Goal: Navigation & Orientation: Find specific page/section

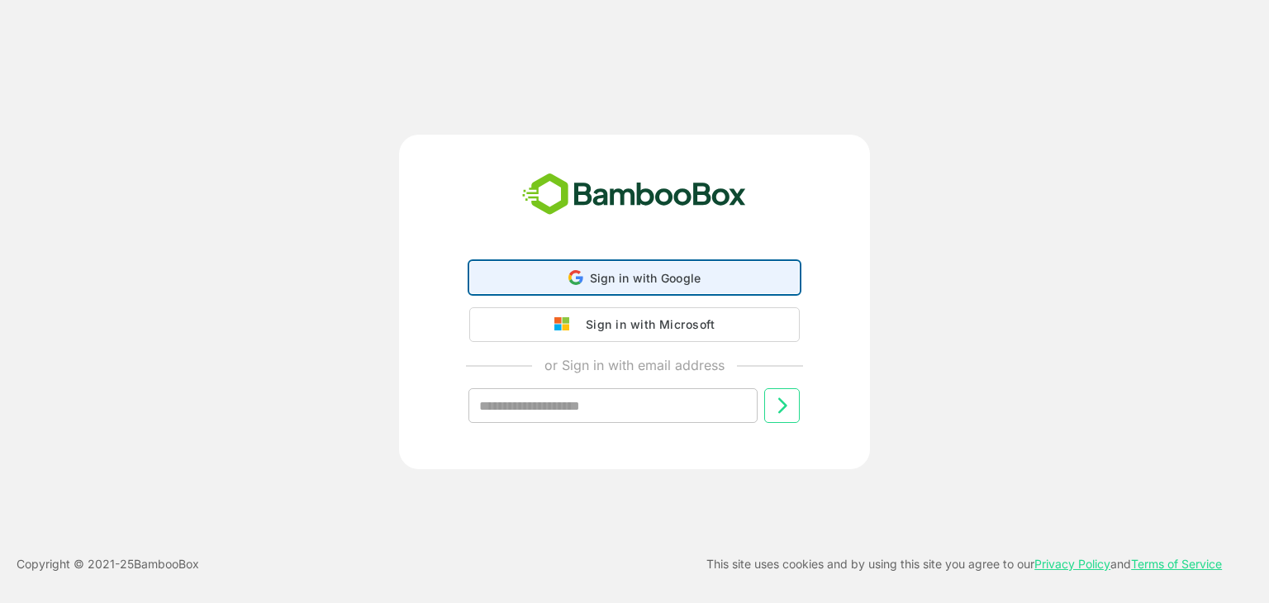
click at [673, 283] on span "Sign in with Google" at bounding box center [646, 278] width 112 height 14
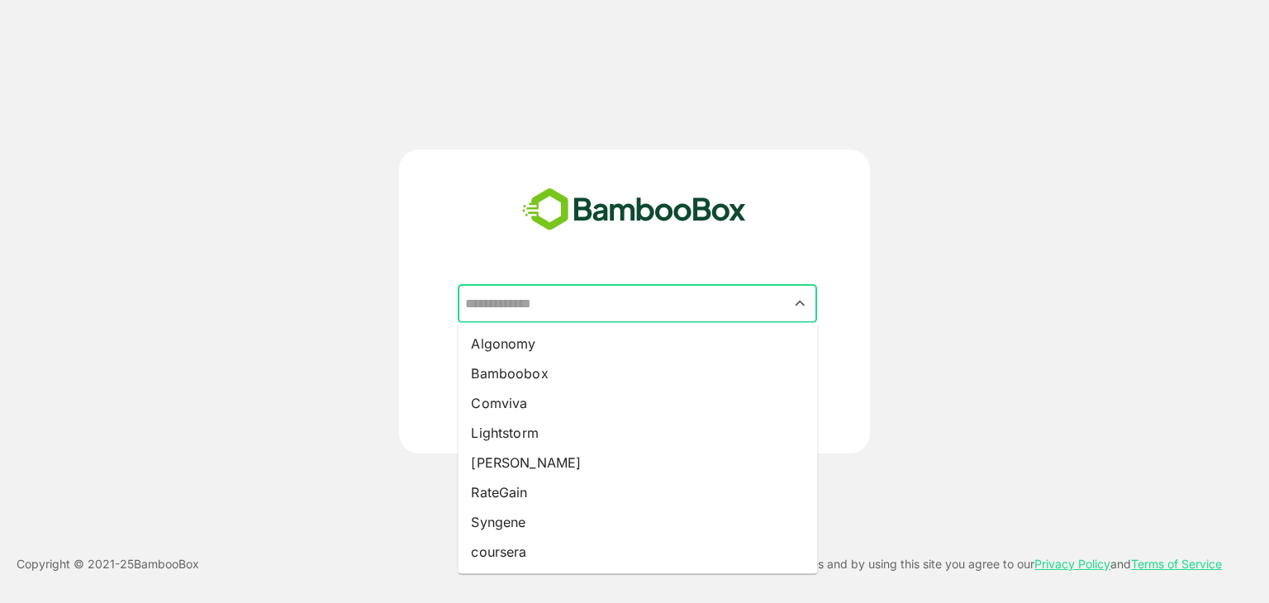
click at [625, 310] on input "text" at bounding box center [637, 303] width 353 height 31
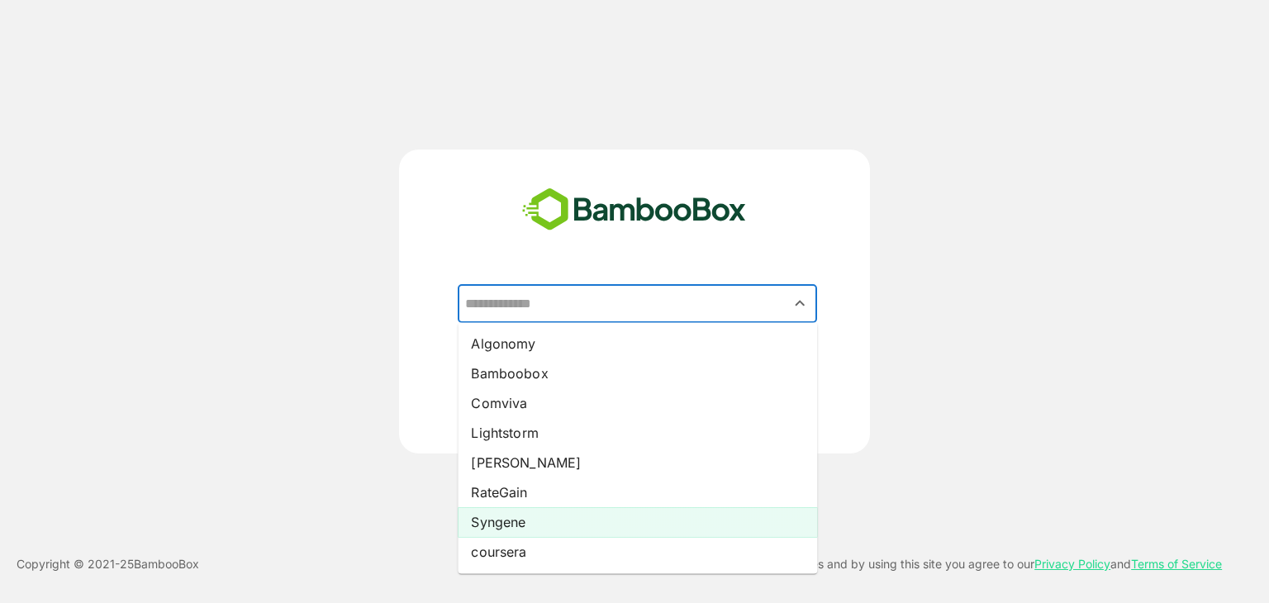
click at [560, 525] on li "Syngene" at bounding box center [637, 522] width 359 height 30
type input "*******"
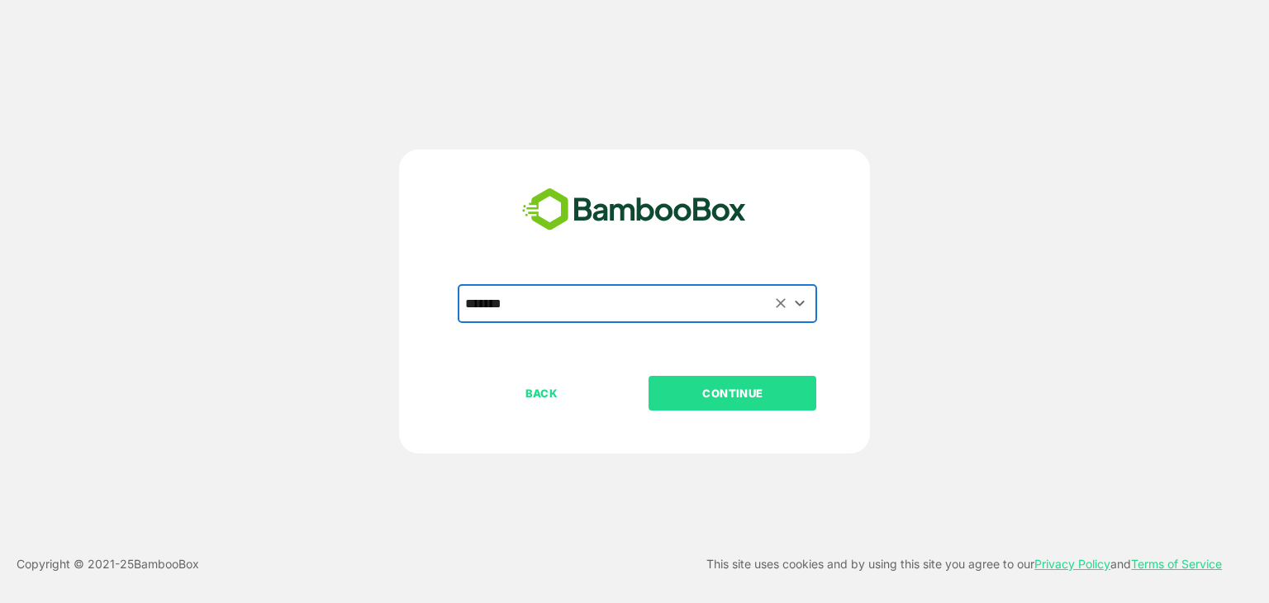
click at [694, 391] on p "CONTINUE" at bounding box center [732, 393] width 165 height 18
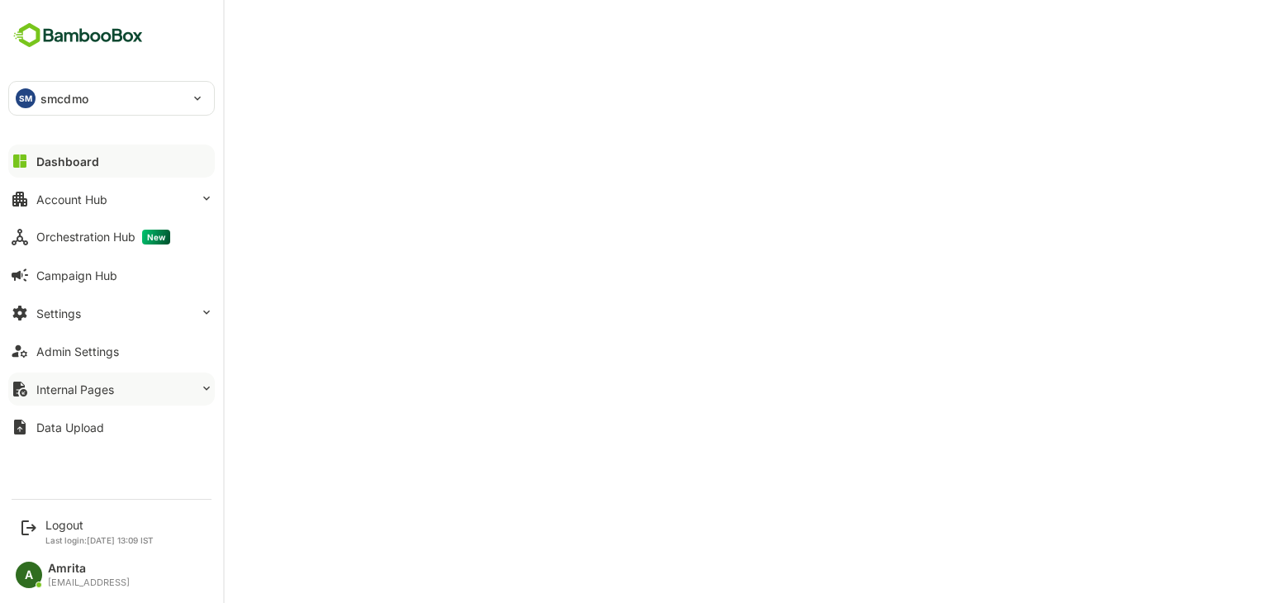
click at [202, 391] on icon at bounding box center [206, 388] width 13 height 13
click at [36, 433] on div "Data Upload" at bounding box center [70, 428] width 68 height 14
click at [73, 110] on div "SM smcdmo" at bounding box center [101, 98] width 185 height 33
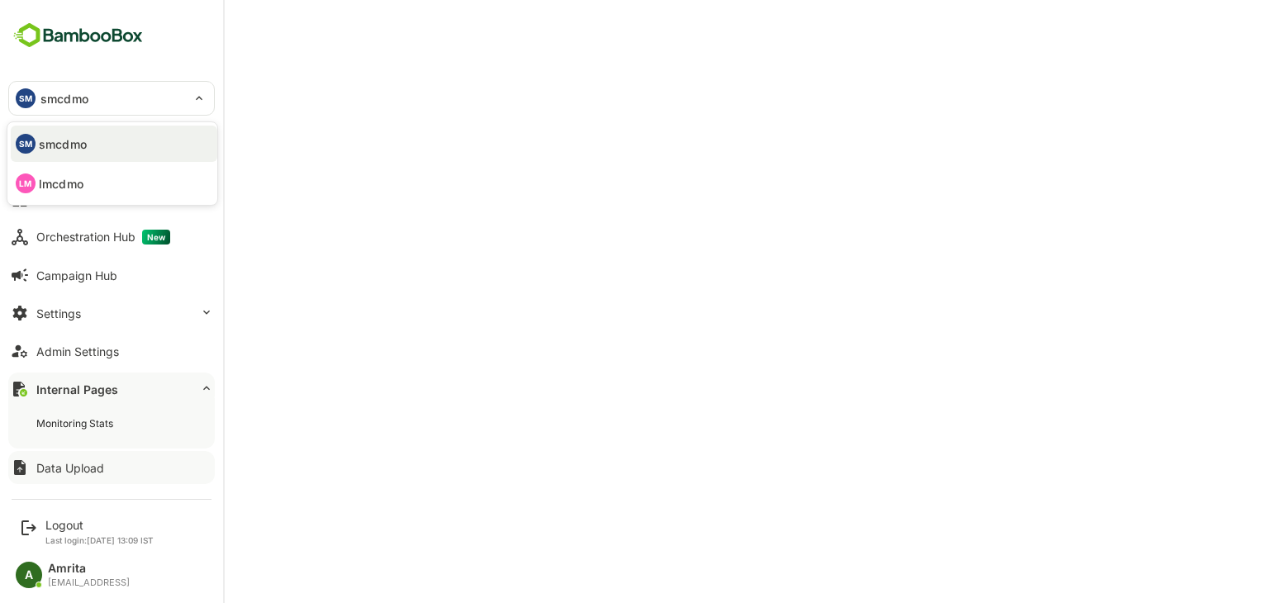
click at [271, 216] on div at bounding box center [634, 301] width 1269 height 603
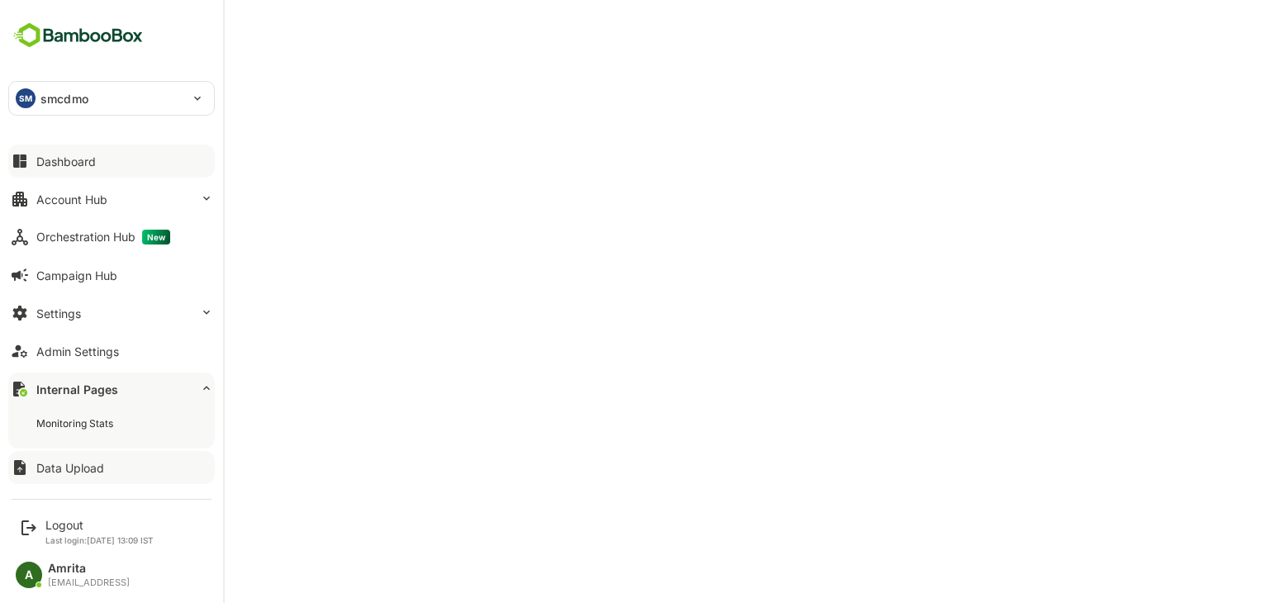
click at [72, 163] on div "Dashboard" at bounding box center [65, 161] width 59 height 14
click at [110, 196] on button "Account Hub" at bounding box center [111, 199] width 207 height 33
click at [209, 197] on icon at bounding box center [206, 198] width 13 height 13
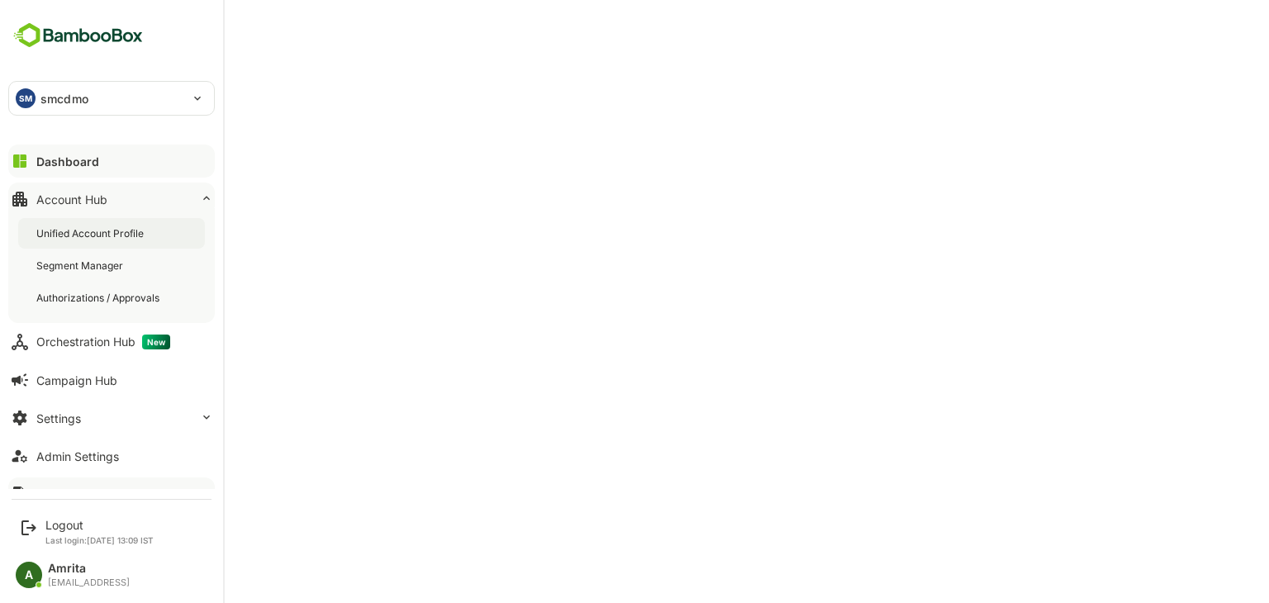
click at [125, 230] on div "Unified Account Profile" at bounding box center [91, 233] width 111 height 14
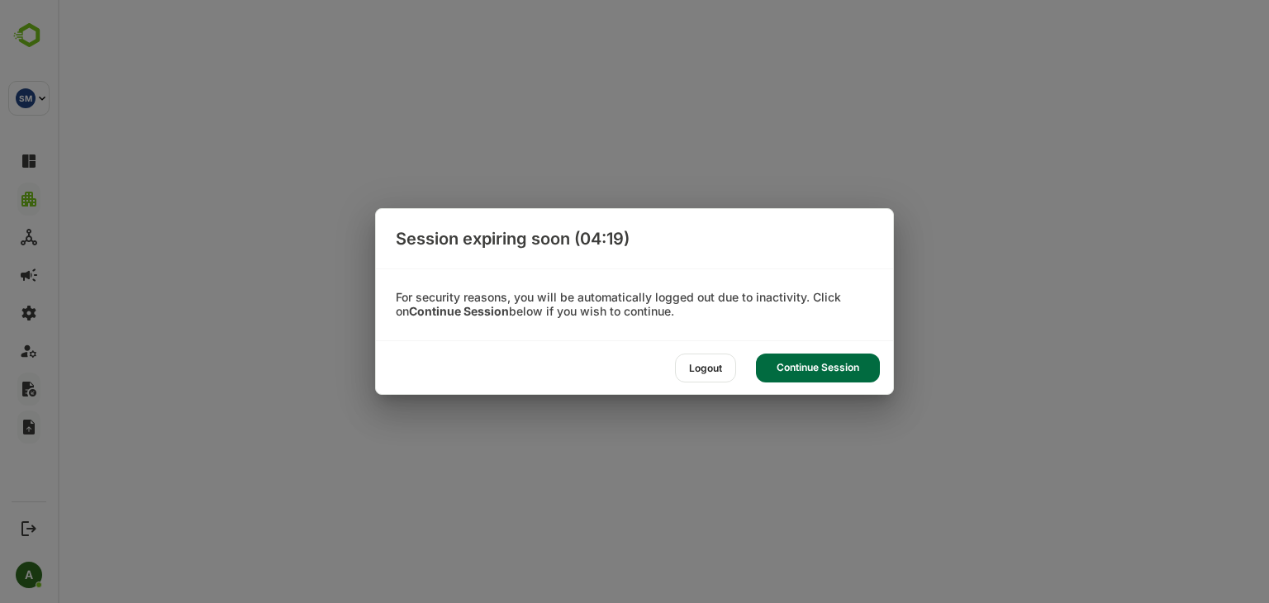
click at [822, 369] on div "Continue Session" at bounding box center [818, 368] width 124 height 29
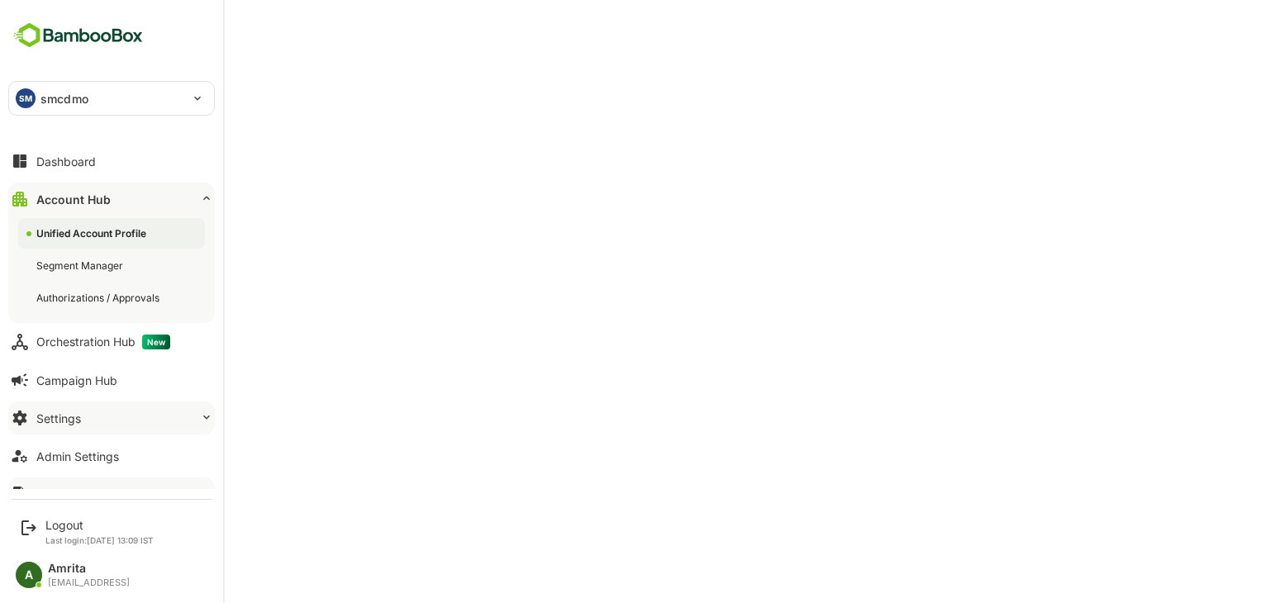
scroll to position [61, 0]
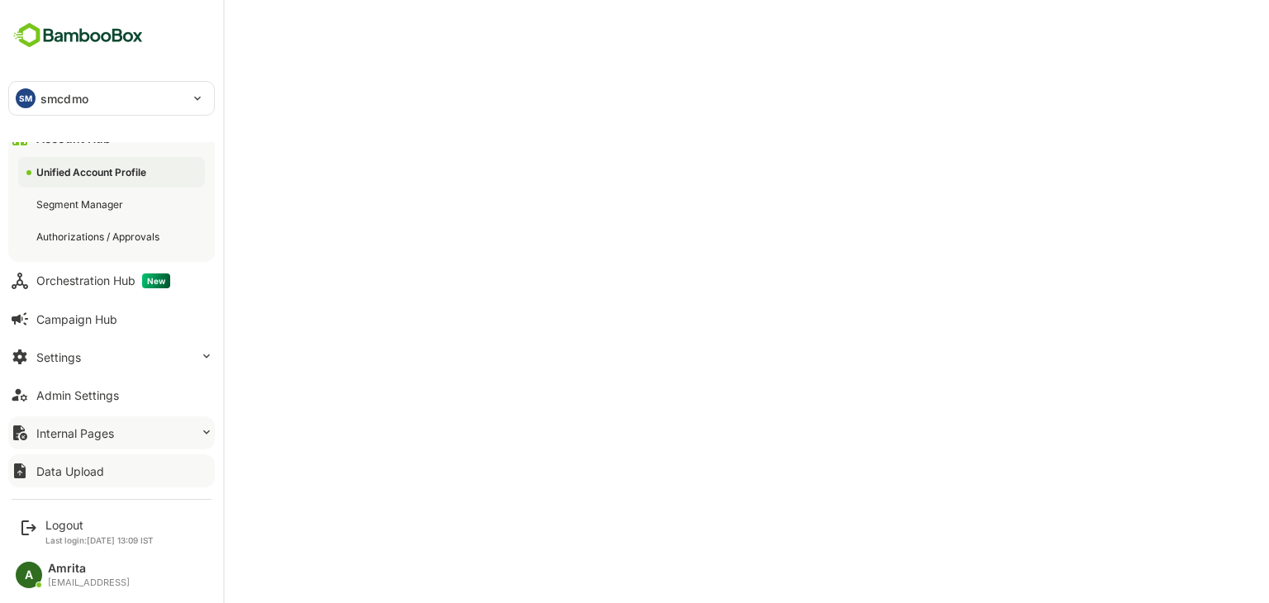
click at [54, 466] on div "Data Upload" at bounding box center [70, 471] width 68 height 14
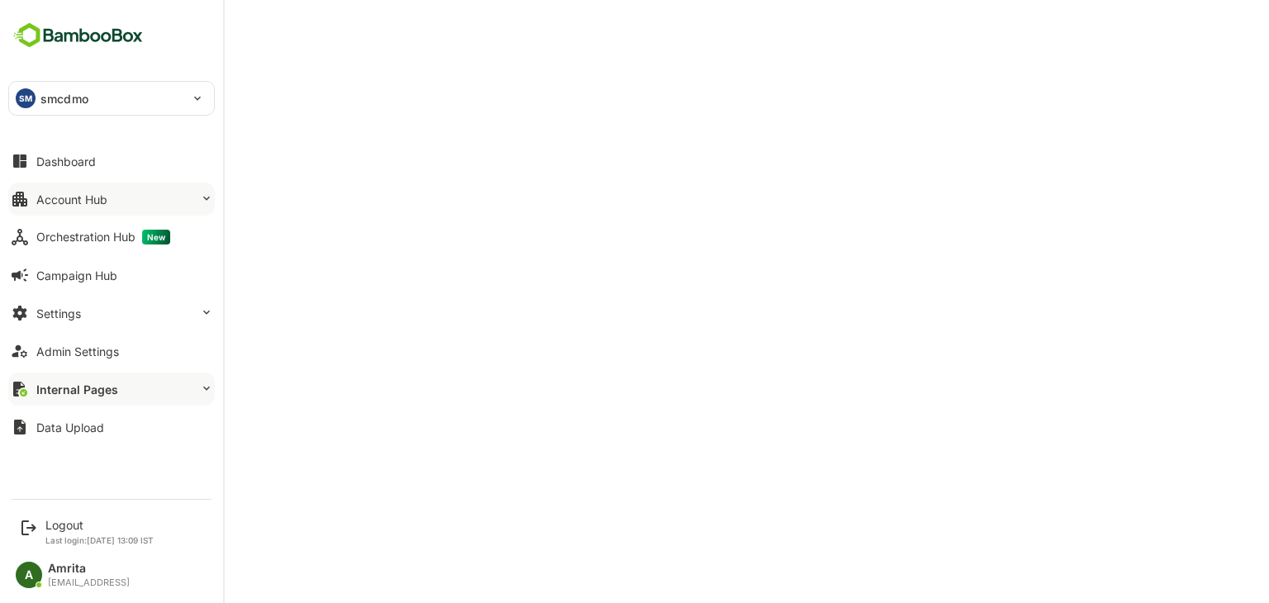
click at [149, 203] on button "Account Hub" at bounding box center [111, 199] width 207 height 33
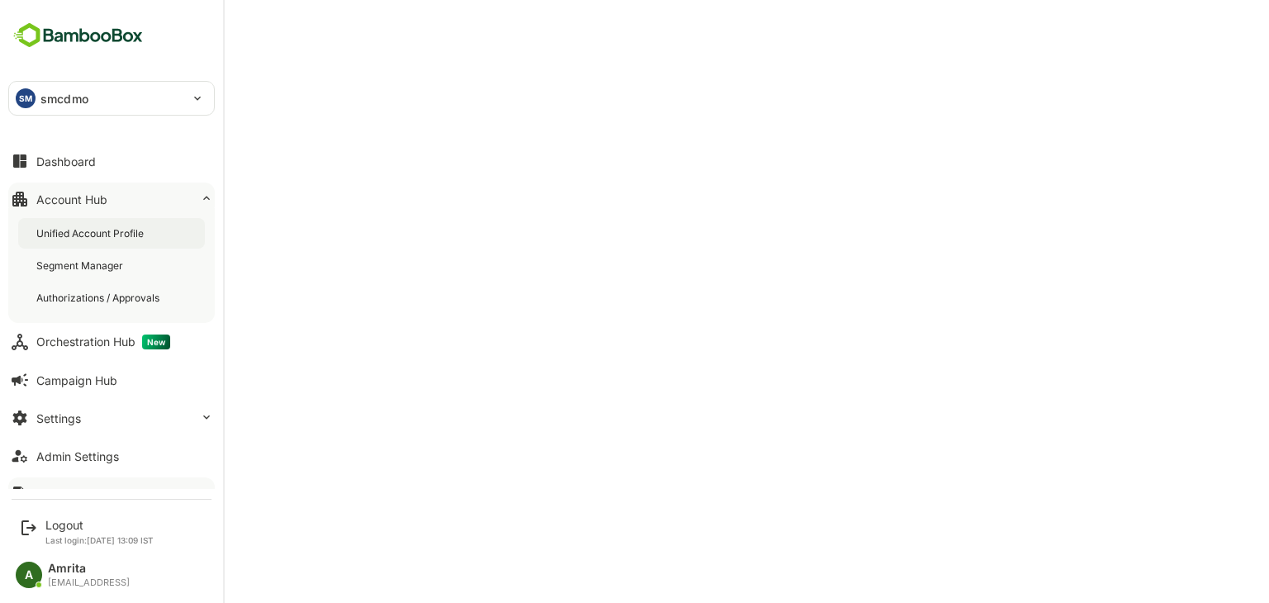
click at [126, 240] on div "Unified Account Profile" at bounding box center [111, 233] width 187 height 31
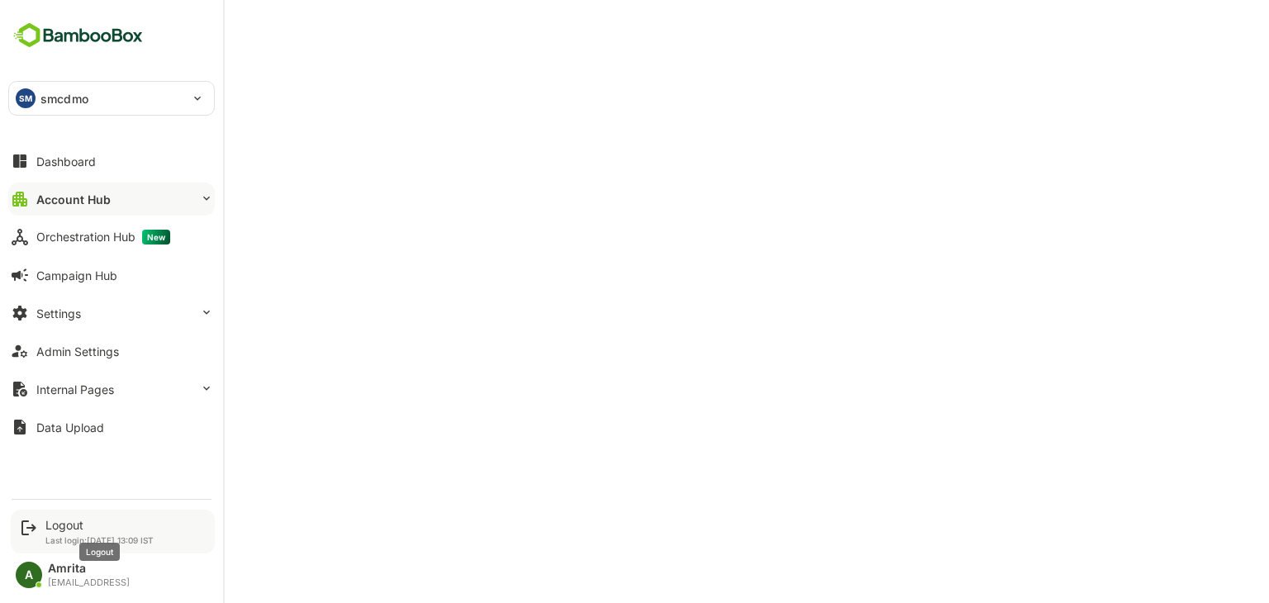
click at [59, 529] on div "Logout" at bounding box center [99, 525] width 108 height 14
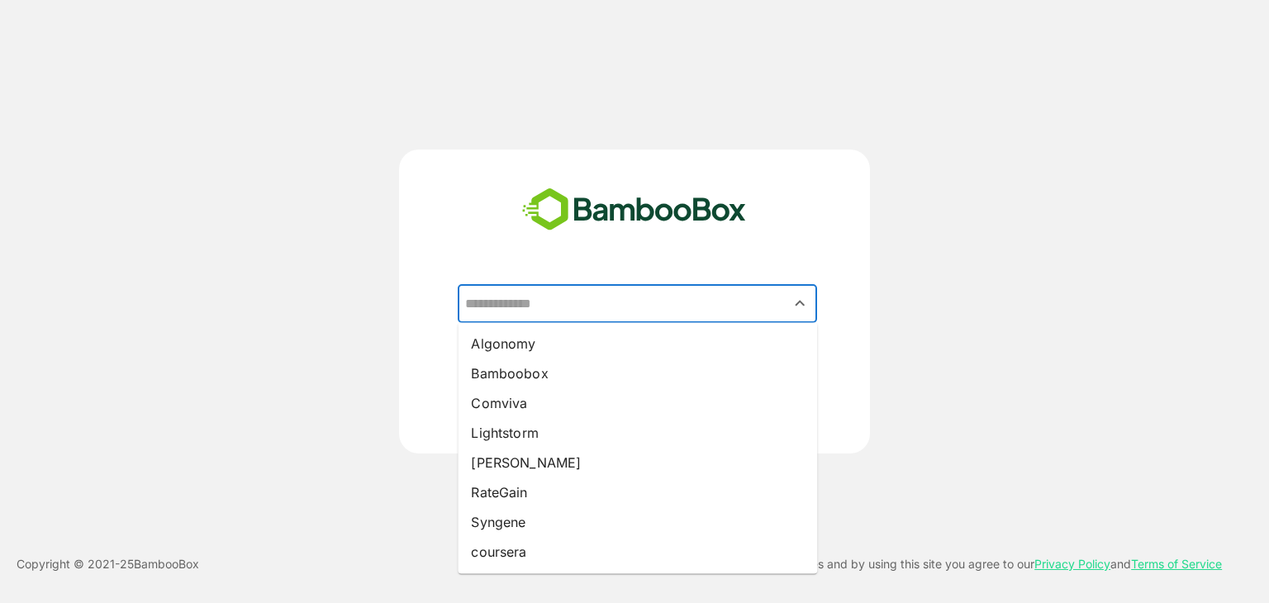
click at [559, 314] on input "text" at bounding box center [637, 303] width 353 height 31
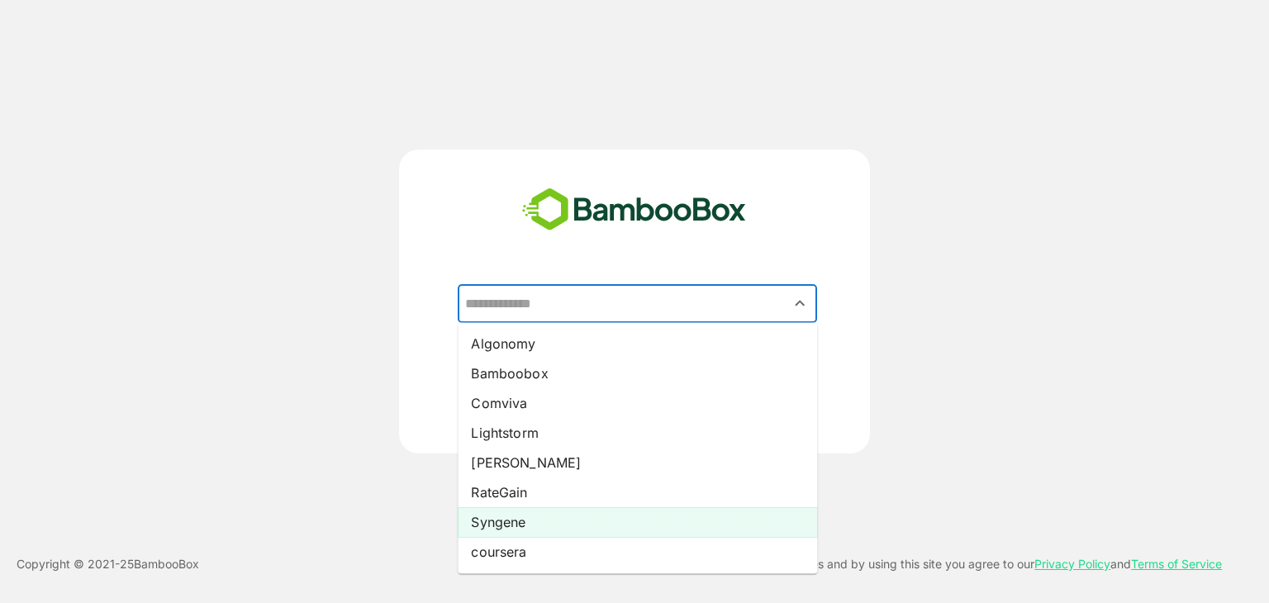
click at [503, 524] on li "Syngene" at bounding box center [637, 522] width 359 height 30
type input "*******"
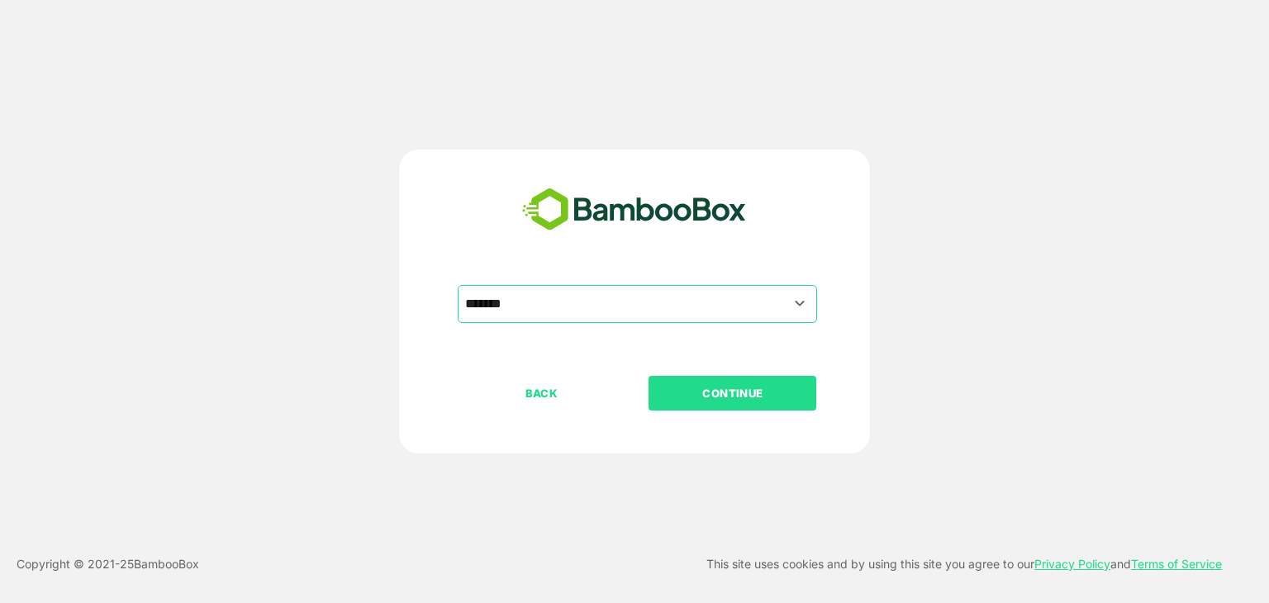
click at [744, 391] on p "CONTINUE" at bounding box center [732, 393] width 165 height 18
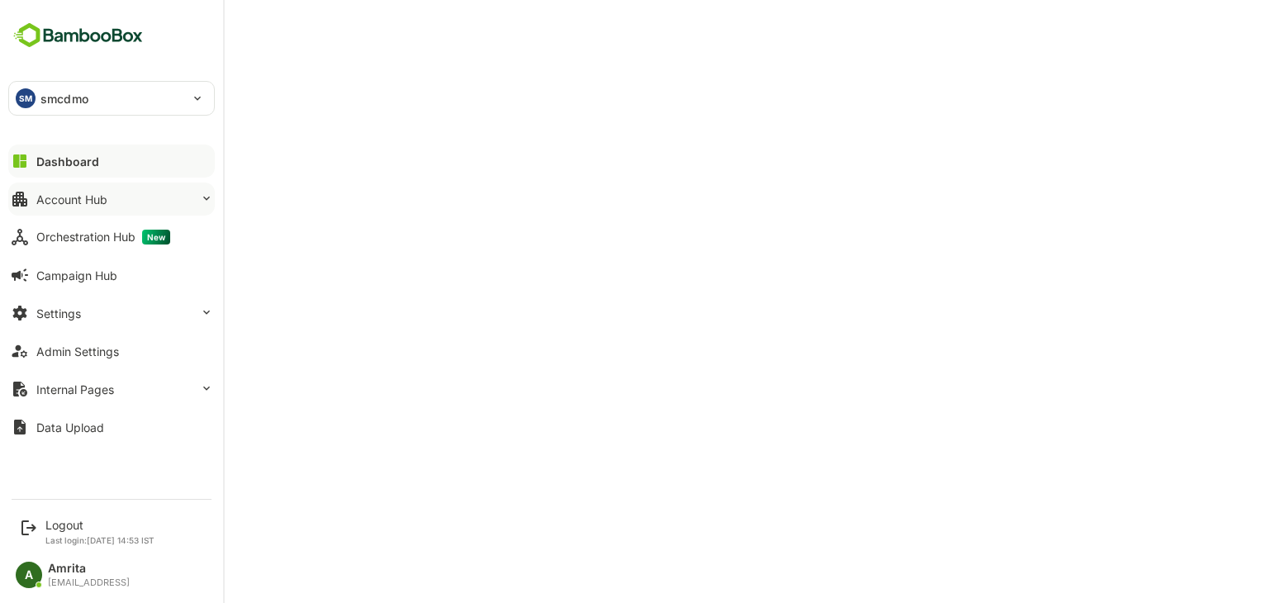
click at [60, 205] on div "Account Hub" at bounding box center [71, 200] width 71 height 14
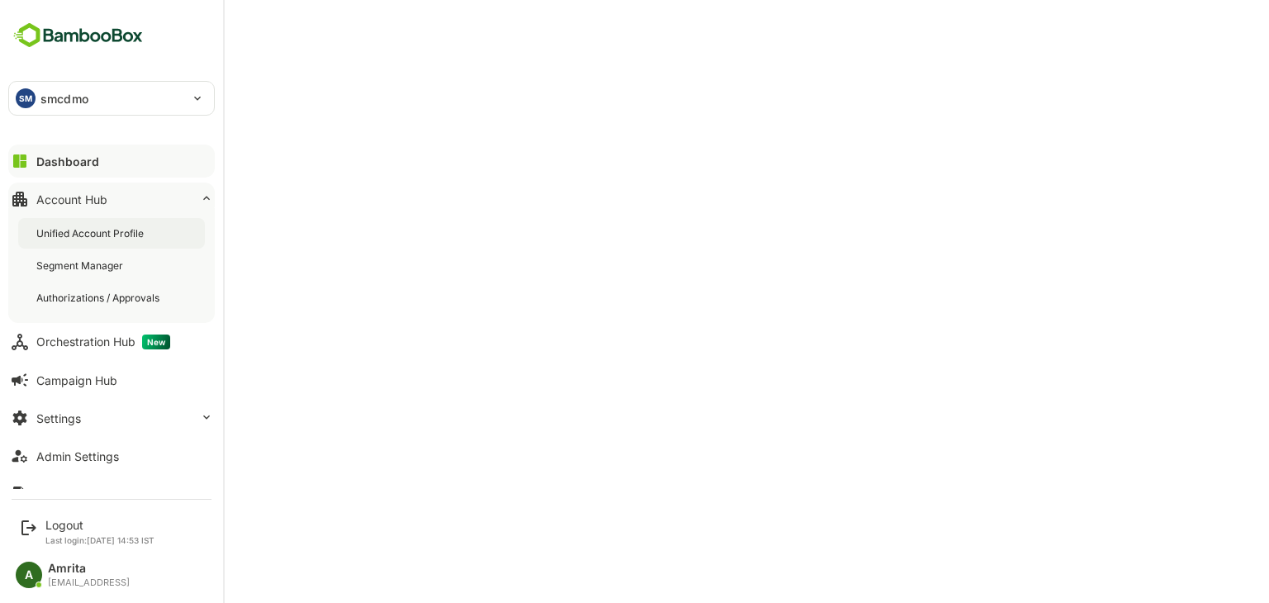
click at [69, 232] on div "Unified Account Profile" at bounding box center [91, 233] width 111 height 14
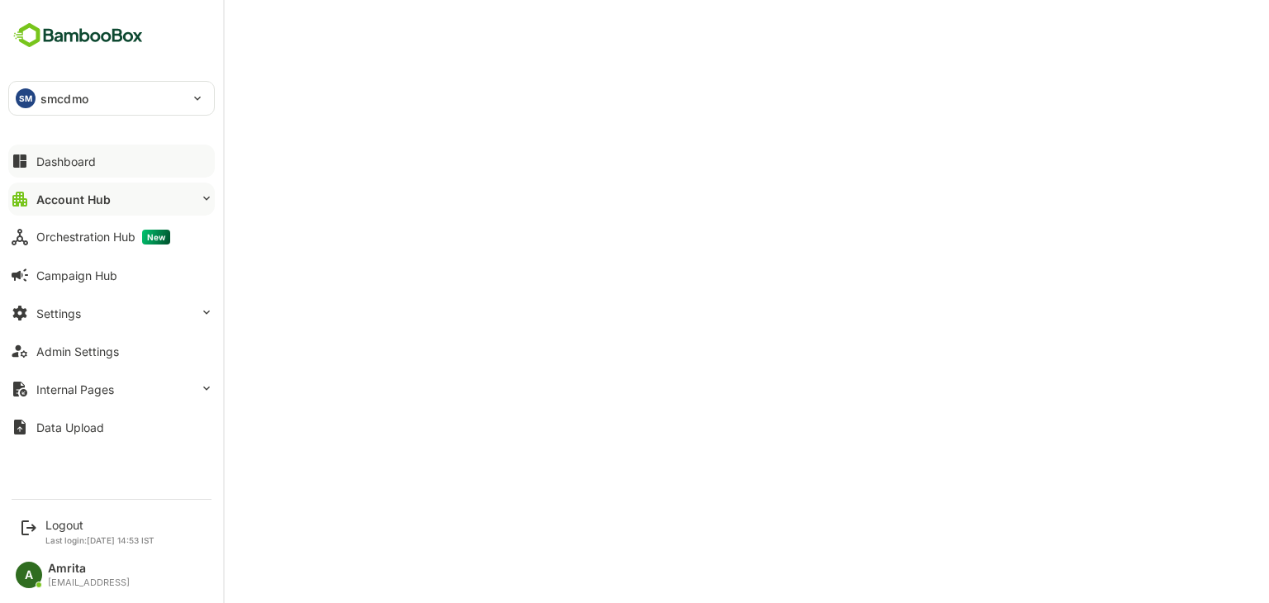
click at [45, 168] on button "Dashboard" at bounding box center [111, 161] width 207 height 33
click at [38, 424] on div "Data Upload" at bounding box center [70, 428] width 68 height 14
